Goal: Information Seeking & Learning: Learn about a topic

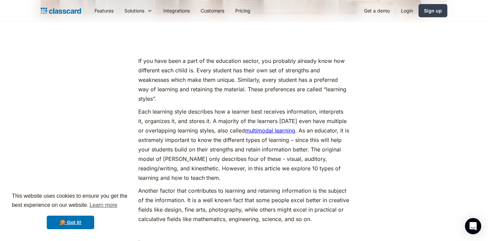
scroll to position [349, 0]
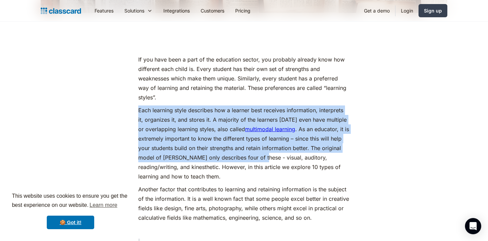
drag, startPoint x: 139, startPoint y: 109, endPoint x: 260, endPoint y: 152, distance: 129.0
click at [260, 152] on p "Each learning style describes how a learner best receives information, interpre…" at bounding box center [243, 144] width 211 height 76
click at [255, 152] on p "Each learning style describes how a learner best receives information, interpre…" at bounding box center [243, 144] width 211 height 76
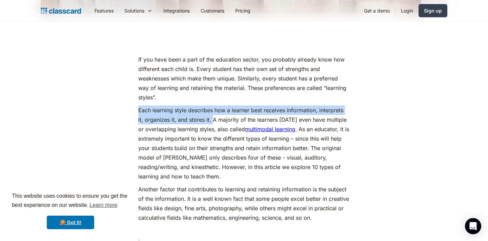
drag, startPoint x: 139, startPoint y: 111, endPoint x: 211, endPoint y: 121, distance: 73.1
click at [211, 121] on p "Each learning style describes how a learner best receives information, interpre…" at bounding box center [243, 144] width 211 height 76
copy p "Each learning style describes how a learner best receives information, interpre…"
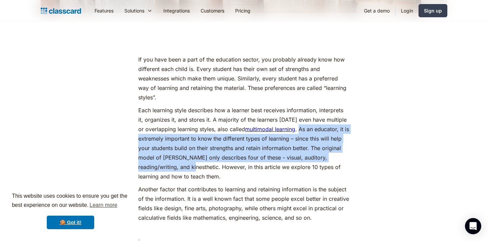
drag, startPoint x: 292, startPoint y: 129, endPoint x: 167, endPoint y: 167, distance: 131.2
click at [167, 167] on p "Each learning style describes how a learner best receives information, interpre…" at bounding box center [243, 144] width 211 height 76
copy p "As an educator, it is extremely important to know the different types of learni…"
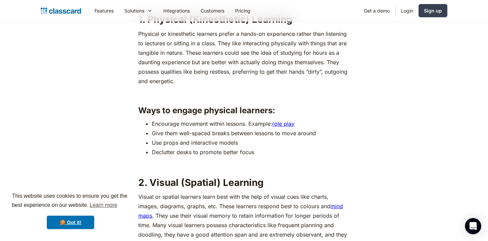
scroll to position [771, 0]
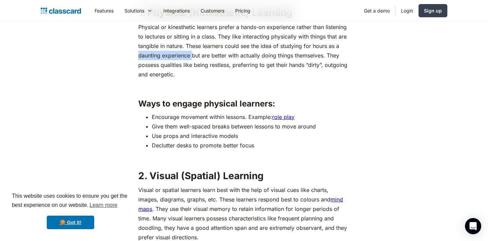
drag, startPoint x: 192, startPoint y: 54, endPoint x: 138, endPoint y: 55, distance: 54.2
click at [138, 55] on p "Physical or kinesthetic learners prefer a hands-on experience rather than liste…" at bounding box center [243, 50] width 211 height 57
click at [176, 65] on p "Physical or kinesthetic learners prefer a hands-on experience rather than liste…" at bounding box center [243, 50] width 211 height 57
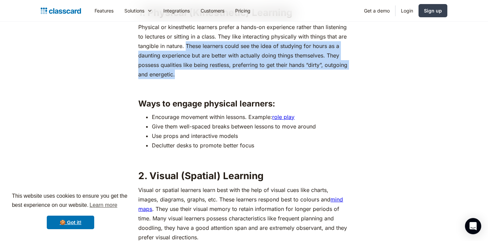
drag, startPoint x: 187, startPoint y: 43, endPoint x: 212, endPoint y: 72, distance: 38.6
click at [212, 72] on p "Physical or kinesthetic learners prefer a hands-on experience rather than liste…" at bounding box center [243, 50] width 211 height 57
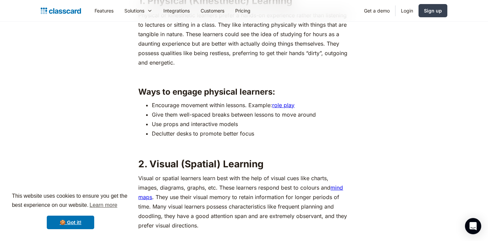
scroll to position [786, 0]
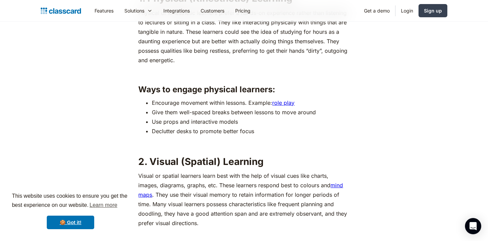
click at [210, 105] on li "Encourage movement within lessons. Example: role play" at bounding box center [250, 102] width 197 height 9
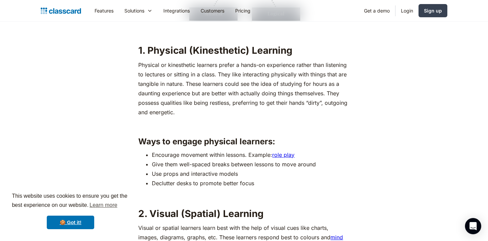
scroll to position [694, 0]
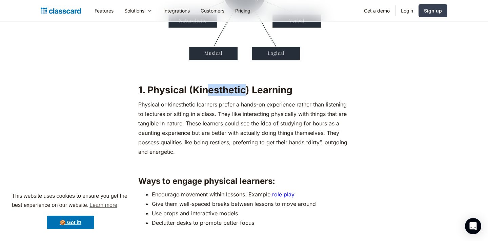
drag, startPoint x: 247, startPoint y: 88, endPoint x: 209, endPoint y: 86, distance: 37.3
click at [209, 86] on strong "1. Physical (Kinesthetic) Learning" at bounding box center [215, 90] width 154 height 12
drag, startPoint x: 168, startPoint y: 104, endPoint x: 195, endPoint y: 104, distance: 27.1
click at [195, 104] on p "Physical or kinesthetic learners prefer a hands-on experience rather than liste…" at bounding box center [243, 128] width 211 height 57
copy p "kinesthetic"
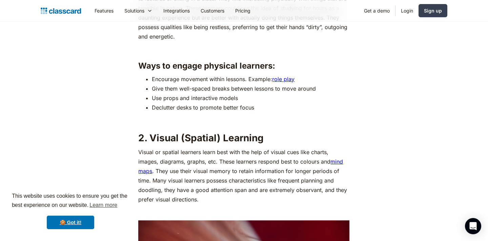
scroll to position [813, 0]
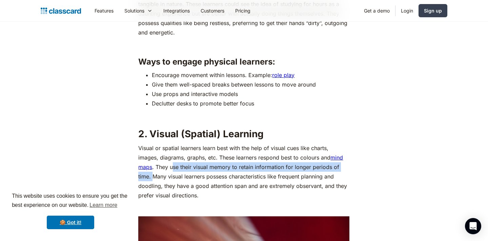
drag, startPoint x: 171, startPoint y: 167, endPoint x: 151, endPoint y: 173, distance: 20.9
click at [151, 173] on p "Visual or spatial learners learn best with the help of visual cues like charts,…" at bounding box center [243, 172] width 211 height 57
copy p "se their visual memory to retain information for longer periods of time."
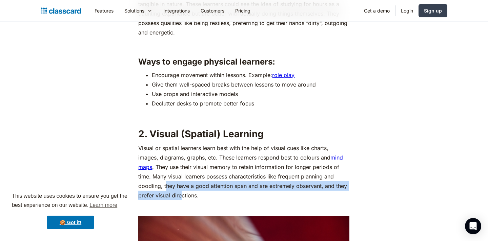
drag, startPoint x: 165, startPoint y: 185, endPoint x: 182, endPoint y: 192, distance: 18.8
click at [182, 192] on p "Visual or spatial learners learn best with the help of visual cues like charts,…" at bounding box center [243, 172] width 211 height 57
drag, startPoint x: 163, startPoint y: 185, endPoint x: 198, endPoint y: 197, distance: 36.6
click at [198, 197] on p "Visual or spatial learners learn best with the help of visual cues like charts,…" at bounding box center [243, 172] width 211 height 57
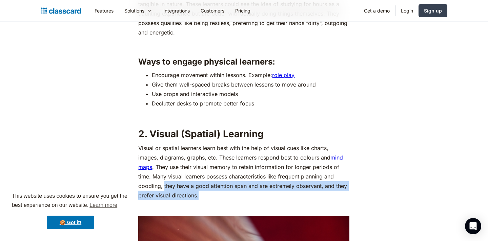
copy p "they have a good attention span and are extremely observant, and they prefer vi…"
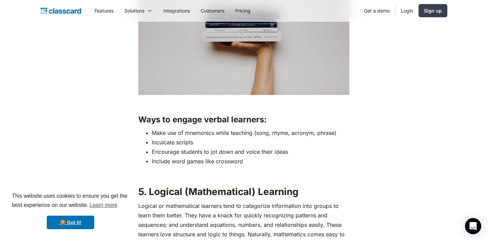
scroll to position [1803, 0]
